Goal: Information Seeking & Learning: Check status

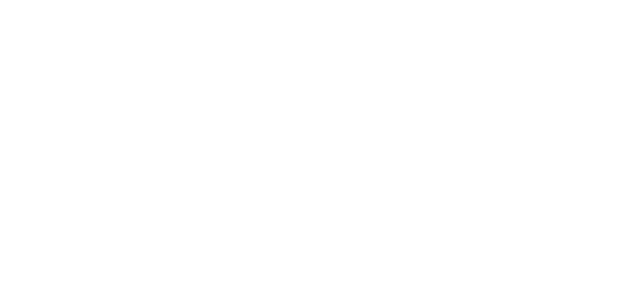
select select
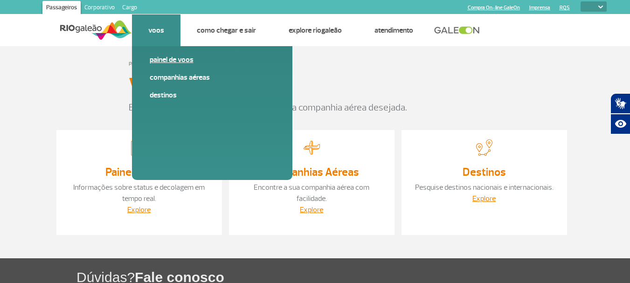
click at [173, 63] on link "Painel de voos" at bounding box center [212, 60] width 125 height 10
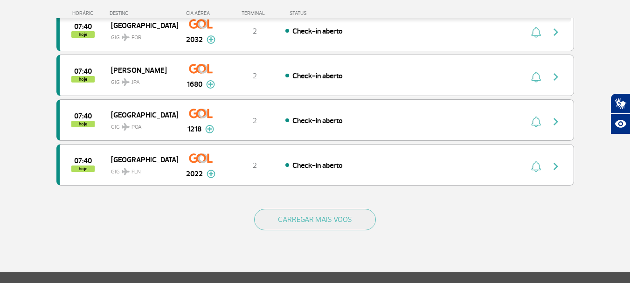
scroll to position [886, 0]
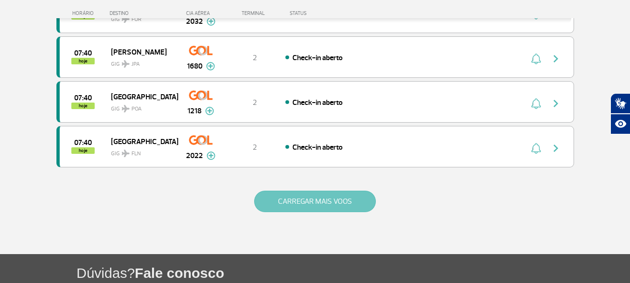
click at [293, 200] on button "CARREGAR MAIS VOOS" at bounding box center [315, 201] width 122 height 21
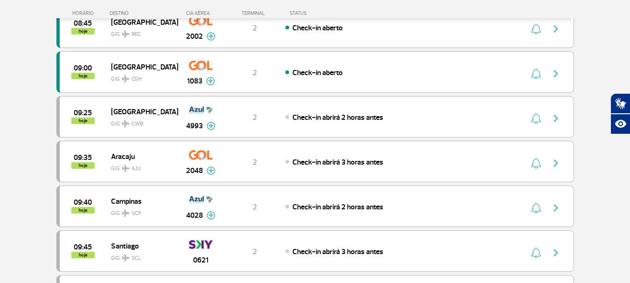
scroll to position [1773, 0]
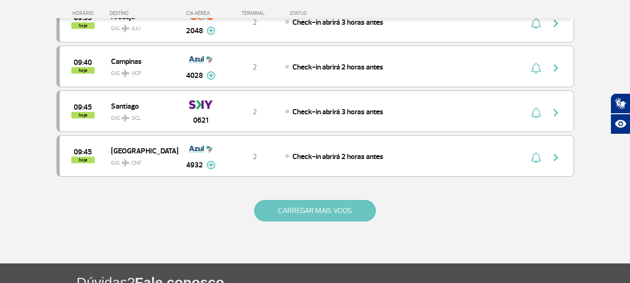
click at [277, 211] on button "CARREGAR MAIS VOOS" at bounding box center [315, 210] width 122 height 21
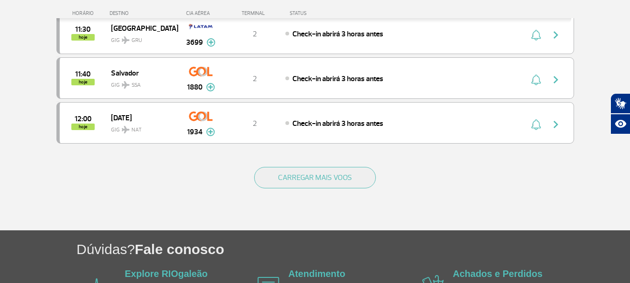
scroll to position [2705, 0]
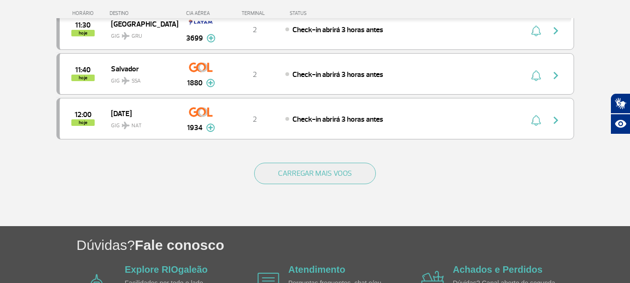
click at [347, 186] on div "CARREGAR MAIS VOOS" at bounding box center [315, 188] width 518 height 75
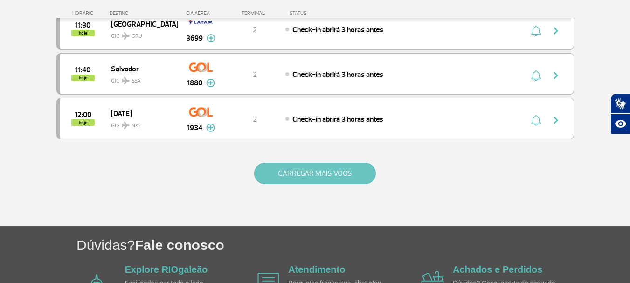
click at [347, 174] on button "CARREGAR MAIS VOOS" at bounding box center [315, 173] width 122 height 21
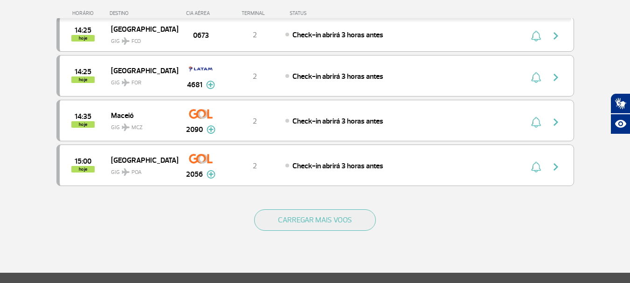
scroll to position [3638, 0]
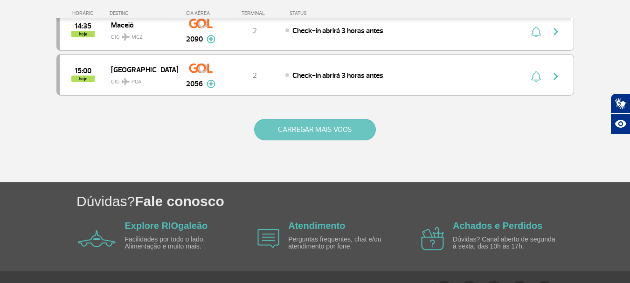
click at [280, 133] on button "CARREGAR MAIS VOOS" at bounding box center [315, 129] width 122 height 21
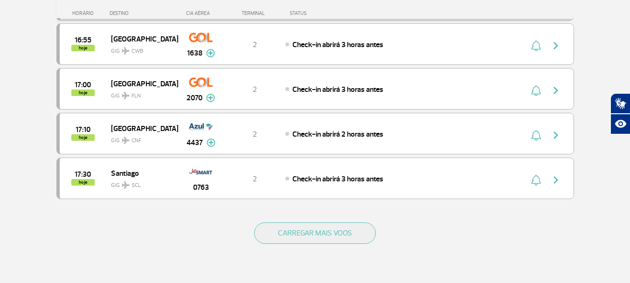
scroll to position [4431, 0]
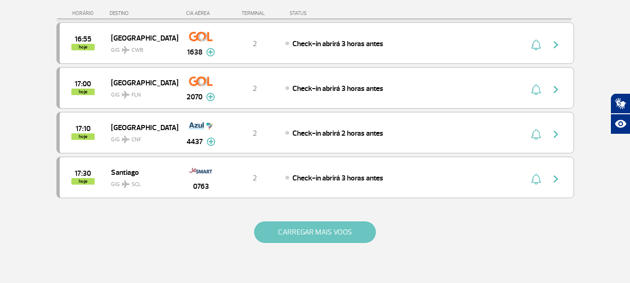
click at [311, 237] on button "CARREGAR MAIS VOOS" at bounding box center [315, 232] width 122 height 21
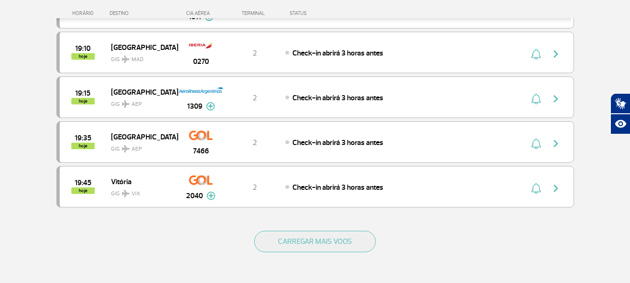
scroll to position [5364, 0]
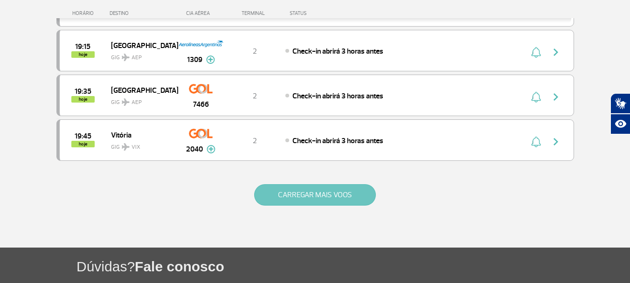
click at [293, 192] on button "CARREGAR MAIS VOOS" at bounding box center [315, 194] width 122 height 21
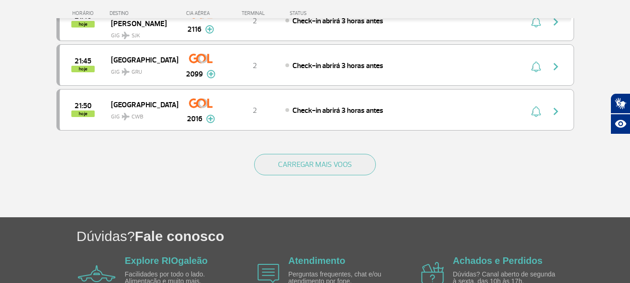
scroll to position [6297, 0]
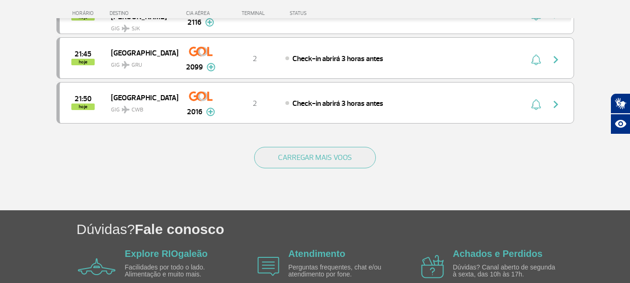
click at [274, 161] on button "CARREGAR MAIS VOOS" at bounding box center [315, 157] width 122 height 21
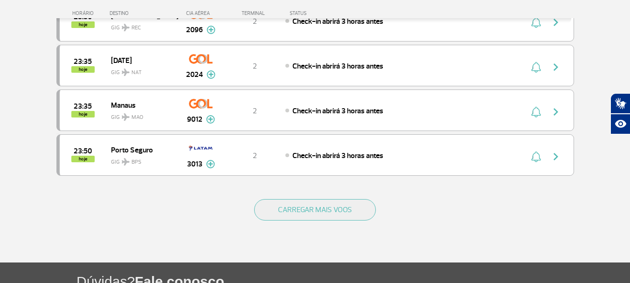
scroll to position [7184, 0]
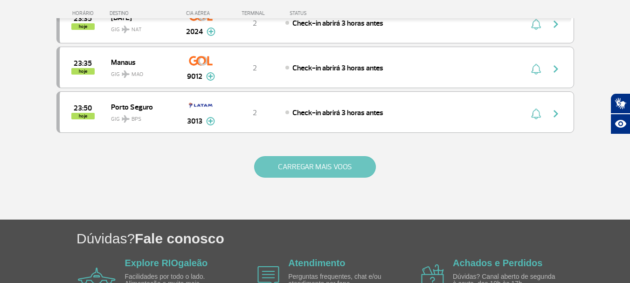
click at [265, 167] on button "CARREGAR MAIS VOOS" at bounding box center [315, 166] width 122 height 21
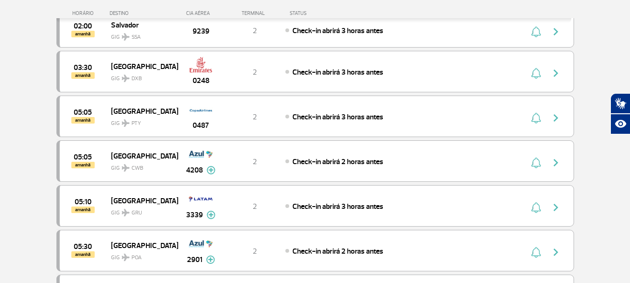
scroll to position [7255, 0]
